Goal: Information Seeking & Learning: Find specific fact

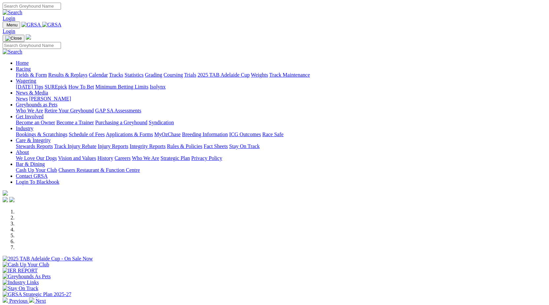
click at [166, 143] on link "Integrity Reports" at bounding box center [148, 146] width 36 height 6
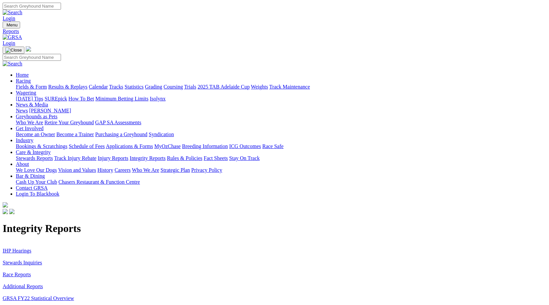
click at [31, 248] on link "IHP Hearings" at bounding box center [17, 251] width 29 height 6
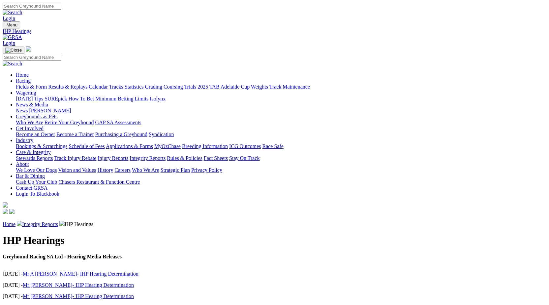
click at [51, 149] on link "Care & Integrity" at bounding box center [33, 152] width 35 height 6
click at [166, 155] on link "Integrity Reports" at bounding box center [148, 158] width 36 height 6
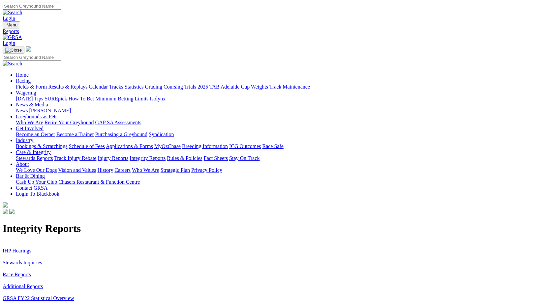
click at [42, 259] on link "Stewards Inquiries" at bounding box center [23, 262] width 40 height 6
